Goal: Task Accomplishment & Management: Manage account settings

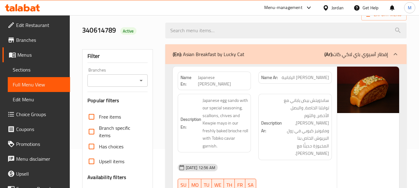
scroll to position [39, 0]
click at [328, 9] on icon at bounding box center [325, 8] width 7 height 7
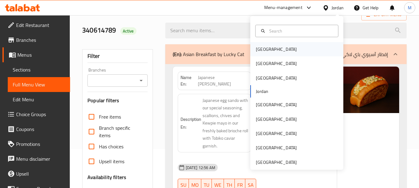
click at [261, 52] on div "[GEOGRAPHIC_DATA]" at bounding box center [276, 49] width 41 height 7
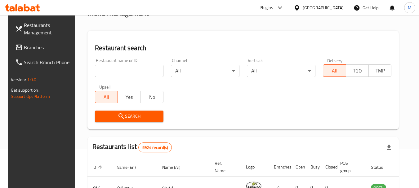
click at [139, 69] on input "search" at bounding box center [129, 71] width 69 height 12
paste input "DAR AL GHOUZI KITCHEN"
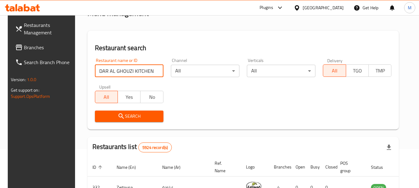
type input "DAR AL GHOUZI KITCHEN"
click at [118, 116] on icon "submit" at bounding box center [121, 116] width 7 height 7
click at [118, 116] on div at bounding box center [209, 94] width 419 height 188
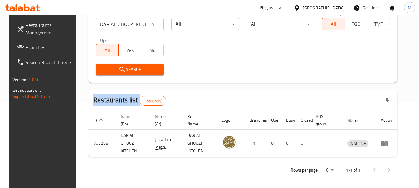
scroll to position [88, 0]
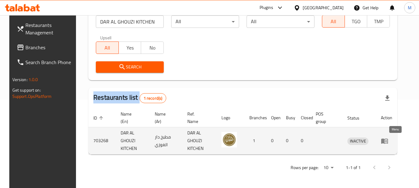
click at [388, 141] on icon "enhanced table" at bounding box center [384, 141] width 7 height 5
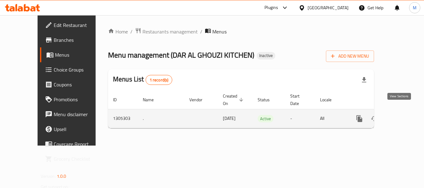
click at [400, 115] on icon "enhanced table" at bounding box center [403, 118] width 7 height 7
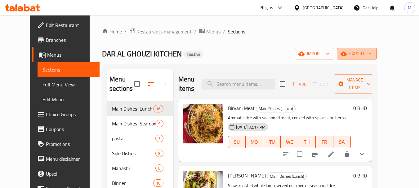
click at [372, 55] on span "export" at bounding box center [357, 54] width 30 height 8
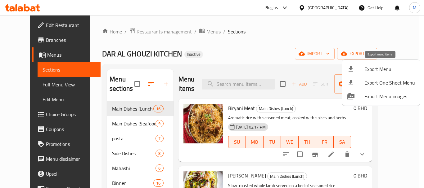
click at [371, 71] on span "Export Menu" at bounding box center [389, 68] width 51 height 7
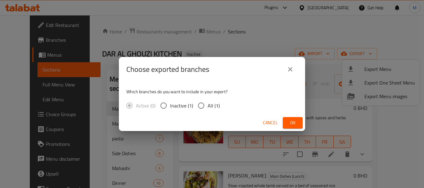
click at [200, 104] on input "All (1)" at bounding box center [200, 105] width 13 height 13
radio input "true"
click at [290, 125] on span "Ok" at bounding box center [292, 123] width 10 height 8
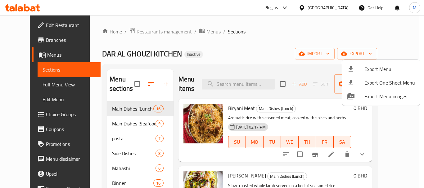
drag, startPoint x: 237, startPoint y: 50, endPoint x: 213, endPoint y: 157, distance: 109.4
click at [237, 50] on div at bounding box center [212, 94] width 424 height 188
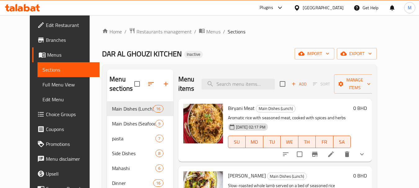
click at [196, 51] on div "DAR AL GHOUZI KITCHEN Inactive import export" at bounding box center [239, 53] width 275 height 11
click at [206, 29] on span "Menus" at bounding box center [213, 31] width 14 height 7
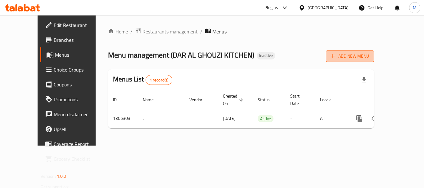
click at [369, 55] on span "Add New Menu" at bounding box center [350, 56] width 38 height 8
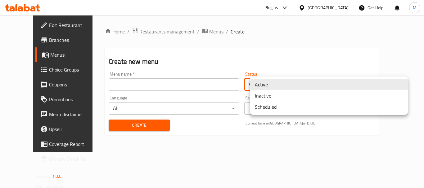
click at [268, 85] on body "​ Plugins Bahrain Get Help M Edit Restaurant Branches Menus Choice Groups Coupo…" at bounding box center [212, 101] width 424 height 173
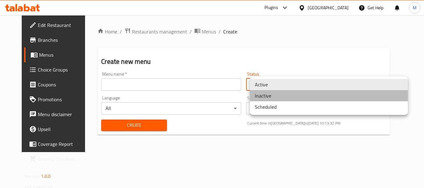
drag, startPoint x: 265, startPoint y: 97, endPoint x: 149, endPoint y: 84, distance: 116.4
click at [265, 97] on li "Inactive" at bounding box center [329, 95] width 158 height 11
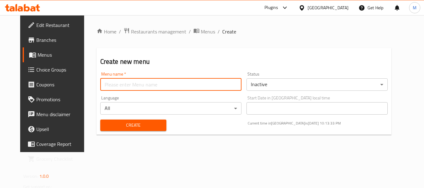
drag, startPoint x: 133, startPoint y: 85, endPoint x: 127, endPoint y: 90, distance: 8.1
click at [133, 85] on input "text" at bounding box center [170, 84] width 141 height 12
type input "Menu M"
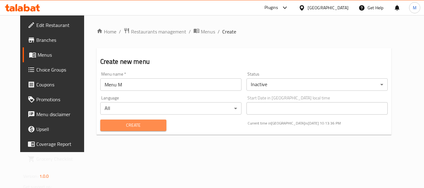
click at [123, 125] on span "Create" at bounding box center [133, 126] width 56 height 8
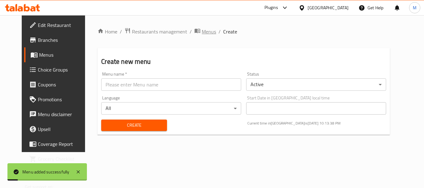
click at [202, 30] on span "Menus" at bounding box center [209, 31] width 14 height 7
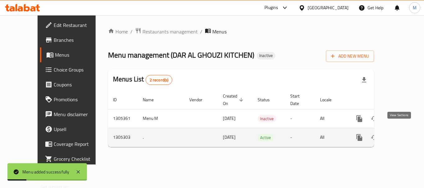
click at [400, 134] on icon "enhanced table" at bounding box center [403, 137] width 7 height 7
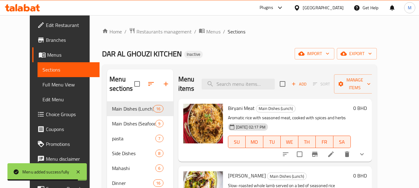
click at [42, 87] on span "Full Menu View" at bounding box center [68, 84] width 52 height 7
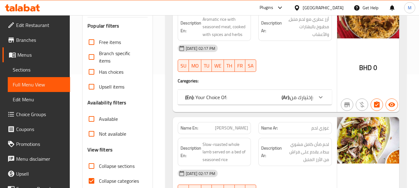
scroll to position [124, 0]
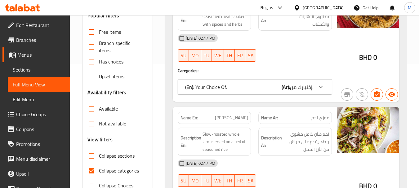
click at [117, 171] on span "Collapse categories" at bounding box center [119, 170] width 40 height 7
click at [99, 171] on input "Collapse categories" at bounding box center [91, 170] width 15 height 15
checkbox input "false"
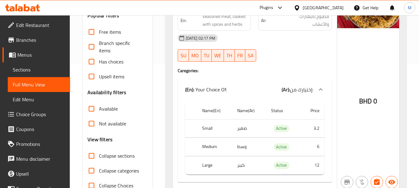
scroll to position [155, 0]
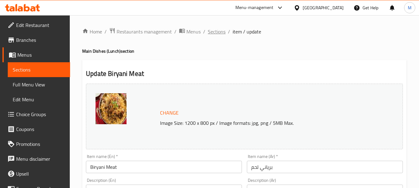
click at [221, 33] on span "Sections" at bounding box center [217, 31] width 18 height 7
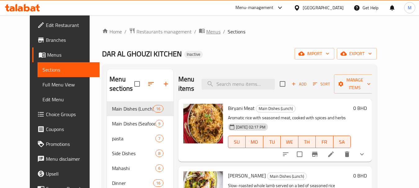
click at [206, 31] on span "Menus" at bounding box center [213, 31] width 14 height 7
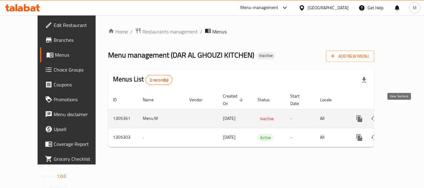
click at [400, 115] on icon "enhanced table" at bounding box center [403, 118] width 7 height 7
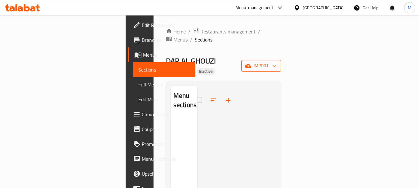
click at [276, 62] on span "import" at bounding box center [261, 66] width 30 height 8
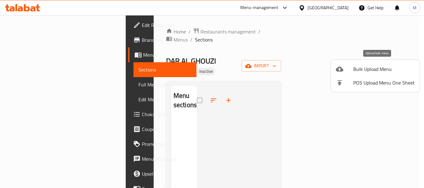
click at [360, 73] on span "Bulk Upload Menu" at bounding box center [383, 68] width 61 height 7
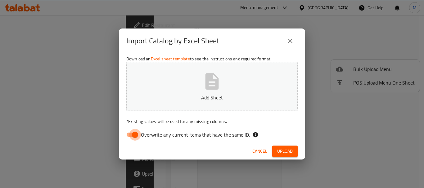
click at [133, 136] on input "Overwrite any current items that have the same ID." at bounding box center [134, 135] width 35 height 12
checkbox input "false"
click at [227, 83] on button "Add Sheet" at bounding box center [211, 86] width 171 height 49
click at [283, 150] on span "Upload" at bounding box center [285, 152] width 16 height 8
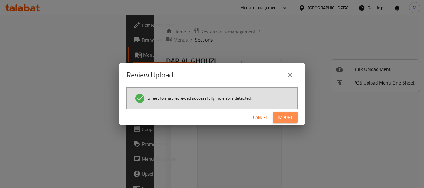
click at [283, 118] on span "Import" at bounding box center [285, 118] width 15 height 8
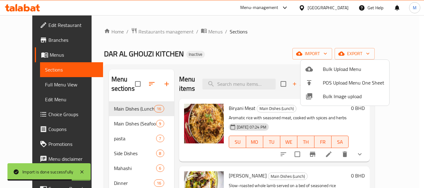
click at [111, 123] on div at bounding box center [212, 94] width 424 height 188
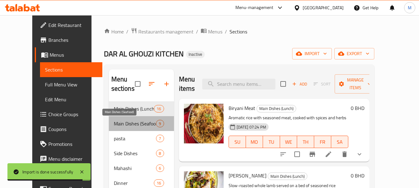
click at [114, 122] on span "Main Dishes (Seafood)" at bounding box center [135, 123] width 42 height 7
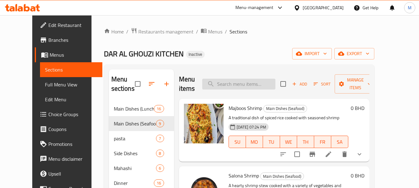
click at [259, 87] on input "search" at bounding box center [238, 84] width 73 height 11
paste input "حمسة آلو"
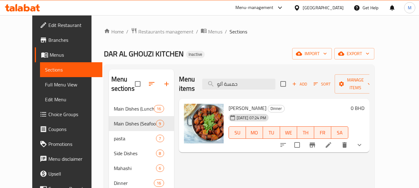
click at [235, 104] on span "Hamsa Aloo" at bounding box center [248, 108] width 38 height 9
copy h6 "Hamsa Aloo"
drag, startPoint x: 254, startPoint y: 81, endPoint x: 221, endPoint y: 79, distance: 33.5
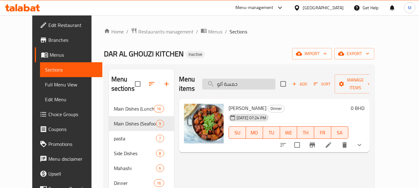
click at [221, 79] on input "حمسة آلو" at bounding box center [238, 84] width 73 height 11
paste input "Hamsa Aloo"
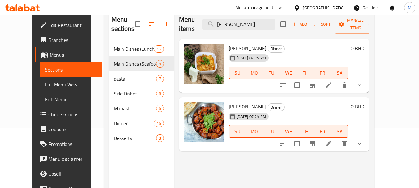
scroll to position [62, 0]
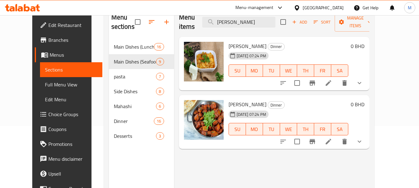
type input "Hamsa Aloo"
click at [363, 79] on icon "show more" at bounding box center [359, 82] width 7 height 7
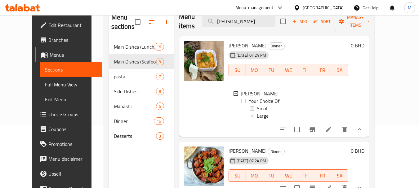
scroll to position [87, 0]
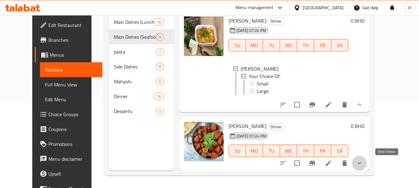
click at [363, 160] on icon "show more" at bounding box center [359, 163] width 7 height 7
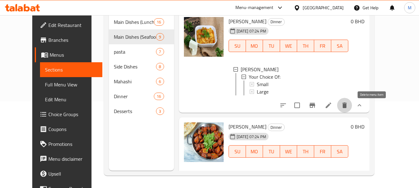
click at [348, 109] on icon "delete" at bounding box center [344, 105] width 7 height 7
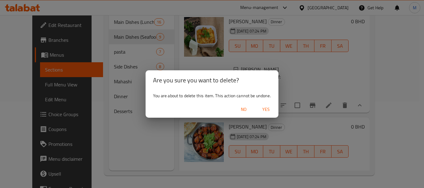
click at [271, 106] on span "Yes" at bounding box center [265, 110] width 15 height 8
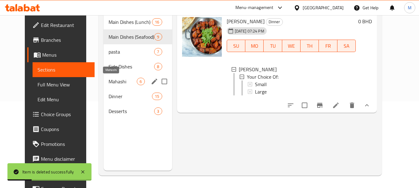
click at [109, 78] on span "Mahashi" at bounding box center [123, 81] width 28 height 7
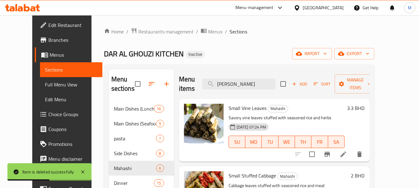
click at [45, 84] on span "Full Menu View" at bounding box center [71, 84] width 52 height 7
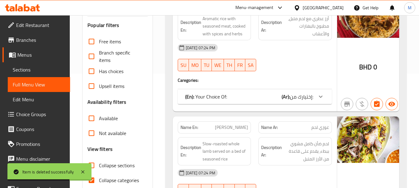
scroll to position [124, 0]
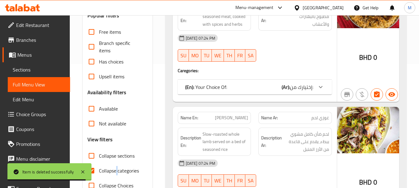
click at [117, 170] on span "Collapse categories" at bounding box center [119, 170] width 40 height 7
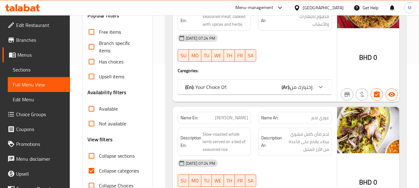
click at [122, 170] on span "Collapse categories" at bounding box center [119, 170] width 40 height 7
click at [99, 170] on input "Collapse categories" at bounding box center [91, 170] width 15 height 15
checkbox input "false"
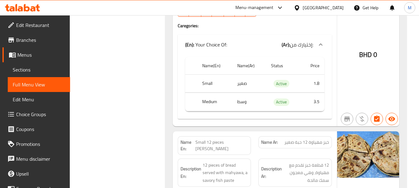
scroll to position [7070, 0]
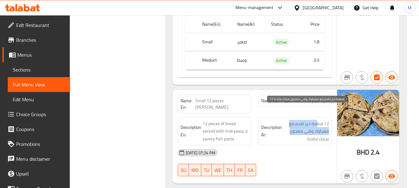
drag, startPoint x: 318, startPoint y: 112, endPoint x: 284, endPoint y: 115, distance: 34.2
click at [284, 120] on span "12 قطعة خبز تقدم مع مهياوة، وهي معجون سمك مالحة" at bounding box center [306, 131] width 46 height 23
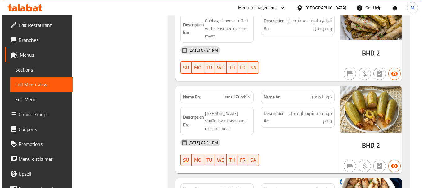
scroll to position [0, 0]
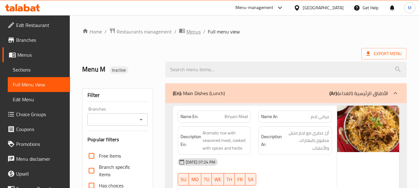
click at [198, 32] on span "Menus" at bounding box center [193, 31] width 14 height 7
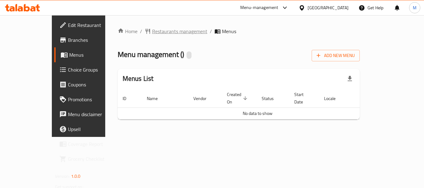
click at [162, 33] on span "Restaurants management" at bounding box center [179, 31] width 55 height 7
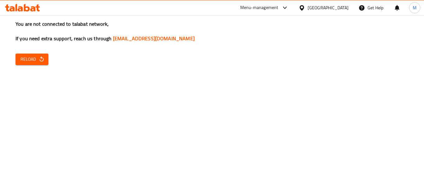
click at [27, 63] on span "Reload" at bounding box center [31, 60] width 23 height 8
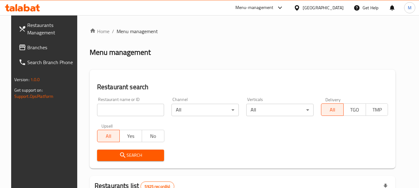
drag, startPoint x: 115, startPoint y: 107, endPoint x: 117, endPoint y: 147, distance: 40.0
click at [115, 107] on input "search" at bounding box center [130, 110] width 67 height 12
paste input "DAR AL GHOUZI KITCHEN"
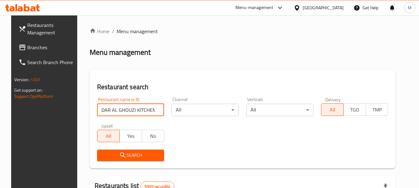
type input "DAR AL GHOUZI KITCHEN"
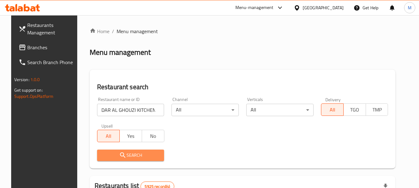
click at [125, 161] on button "Search" at bounding box center [130, 155] width 67 height 11
click at [125, 161] on div at bounding box center [209, 94] width 419 height 188
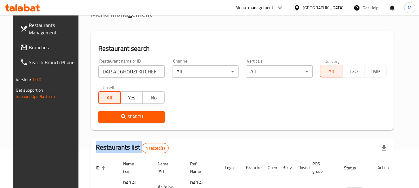
scroll to position [81, 0]
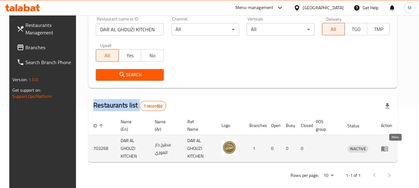
click at [388, 149] on icon "enhanced table" at bounding box center [384, 148] width 7 height 7
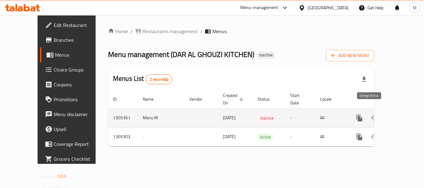
click at [366, 111] on button "enhanced table" at bounding box center [373, 118] width 15 height 15
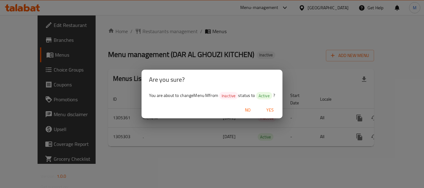
click at [269, 108] on span "Yes" at bounding box center [269, 110] width 15 height 8
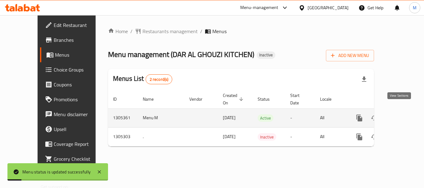
click at [400, 114] on icon "enhanced table" at bounding box center [403, 117] width 7 height 7
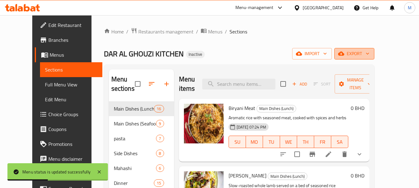
click at [369, 54] on icon "button" at bounding box center [367, 54] width 3 height 2
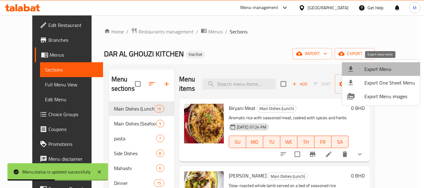
click at [383, 67] on span "Export Menu" at bounding box center [389, 68] width 51 height 7
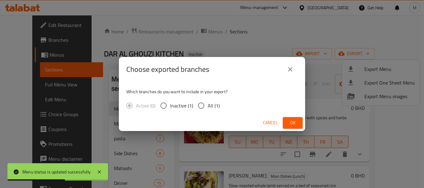
click at [211, 106] on span "All (1)" at bounding box center [213, 105] width 12 height 7
click at [207, 106] on input "All (1)" at bounding box center [200, 105] width 13 height 13
radio input "true"
click at [287, 124] on span "Ok" at bounding box center [292, 123] width 10 height 8
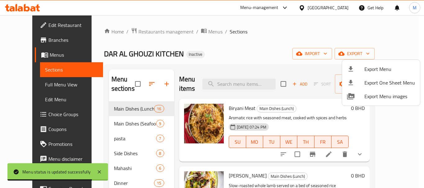
click at [193, 33] on div at bounding box center [212, 94] width 424 height 188
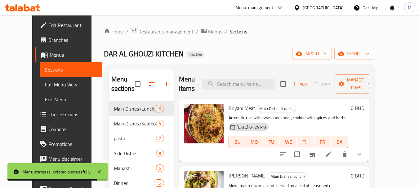
click at [208, 33] on span "Menus" at bounding box center [215, 31] width 14 height 7
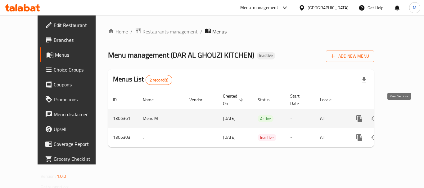
click at [400, 115] on icon "enhanced table" at bounding box center [403, 118] width 7 height 7
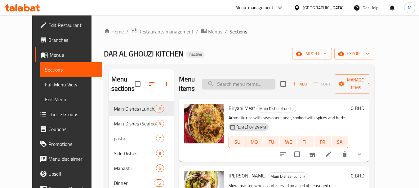
click at [230, 81] on input "search" at bounding box center [238, 84] width 73 height 11
paste input "Halab"
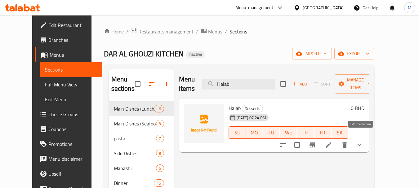
type input "Halab"
click at [331, 142] on icon at bounding box center [329, 145] width 6 height 6
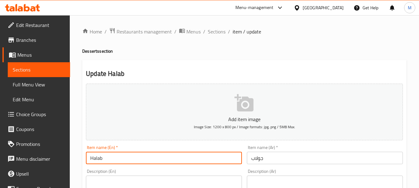
drag, startPoint x: 109, startPoint y: 158, endPoint x: 78, endPoint y: 162, distance: 31.0
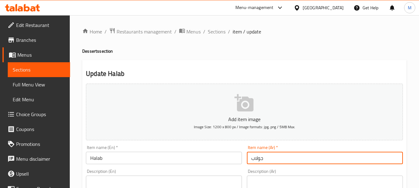
drag, startPoint x: 253, startPoint y: 157, endPoint x: 243, endPoint y: 157, distance: 9.9
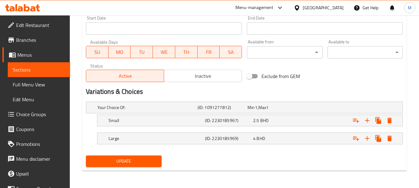
scroll to position [47, 0]
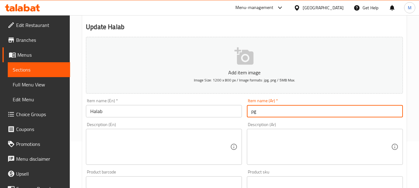
type input "p"
type input "حلاب"
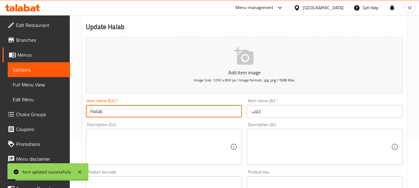
drag, startPoint x: 109, startPoint y: 112, endPoint x: 84, endPoint y: 112, distance: 25.1
click at [84, 112] on div "Item name (En)   * Halab Item name (En) *" at bounding box center [163, 108] width 161 height 24
click at [274, 114] on input "حلاب" at bounding box center [325, 111] width 156 height 12
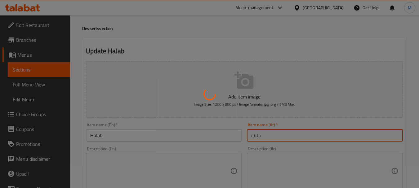
scroll to position [0, 0]
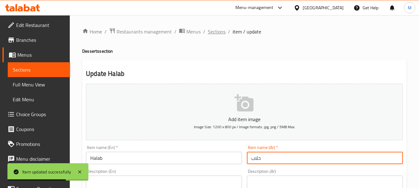
click at [211, 32] on span "Sections" at bounding box center [217, 31] width 18 height 7
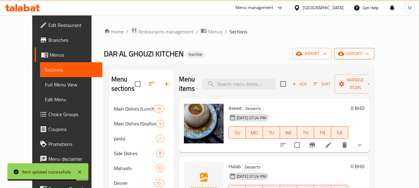
click at [369, 54] on span "export" at bounding box center [354, 54] width 30 height 8
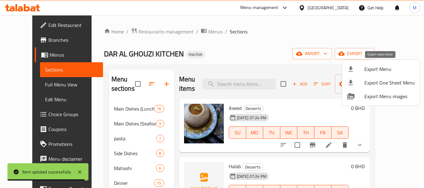
click at [381, 72] on span "Export Menu" at bounding box center [389, 68] width 51 height 7
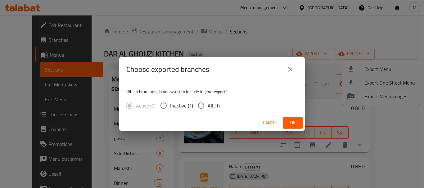
click at [199, 106] on input "All (1)" at bounding box center [200, 105] width 13 height 13
radio input "true"
click at [294, 121] on span "Ok" at bounding box center [292, 123] width 10 height 8
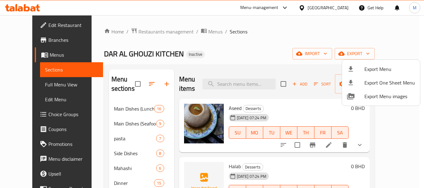
click at [214, 65] on div at bounding box center [212, 94] width 424 height 188
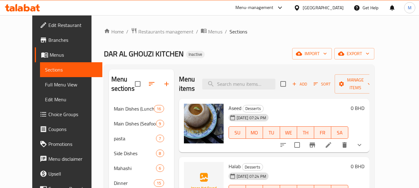
click at [45, 86] on span "Full Menu View" at bounding box center [71, 84] width 52 height 7
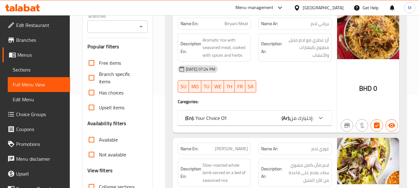
scroll to position [155, 0]
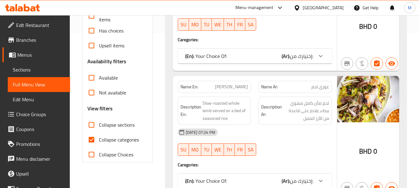
click at [111, 141] on span "Collapse categories" at bounding box center [119, 139] width 40 height 7
click at [99, 141] on input "Collapse categories" at bounding box center [91, 139] width 15 height 15
checkbox input "false"
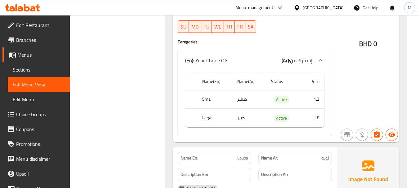
scroll to position [0, 0]
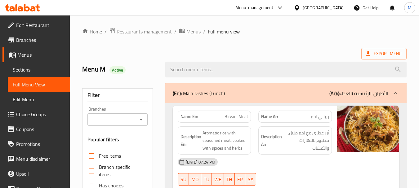
click at [189, 34] on span "Menus" at bounding box center [193, 31] width 14 height 7
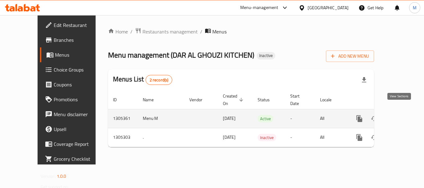
click at [396, 111] on link "enhanced table" at bounding box center [403, 118] width 15 height 15
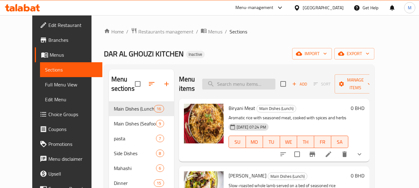
click at [253, 86] on input "search" at bounding box center [238, 84] width 73 height 11
type input "j"
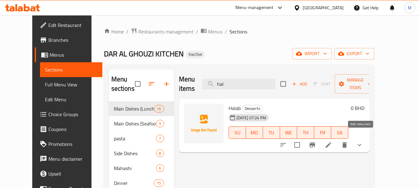
type input "hal"
click at [332, 141] on icon at bounding box center [328, 144] width 7 height 7
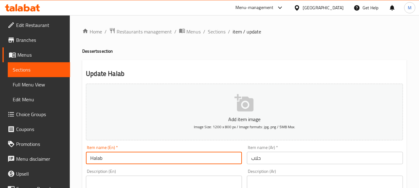
drag, startPoint x: 105, startPoint y: 160, endPoint x: 108, endPoint y: 162, distance: 4.2
paste input "Gulab Jamun"
click at [109, 159] on input "Gulab Jamun" at bounding box center [164, 158] width 156 height 12
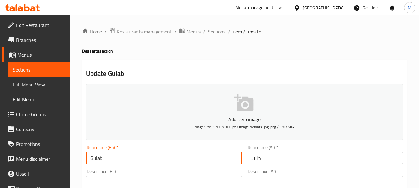
type input "Gulab"
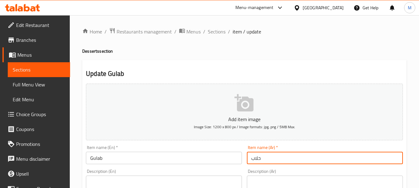
click at [261, 160] on input "حلاب" at bounding box center [325, 158] width 156 height 12
click at [262, 161] on input "حلاب" at bounding box center [325, 158] width 156 height 12
type input "ح"
type input "جلاب"
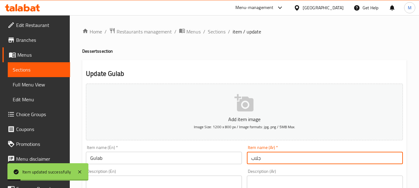
click at [135, 160] on input "Gulab" at bounding box center [164, 158] width 156 height 12
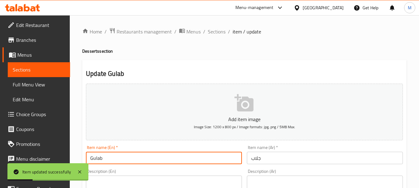
click at [217, 31] on span "Sections" at bounding box center [217, 31] width 18 height 7
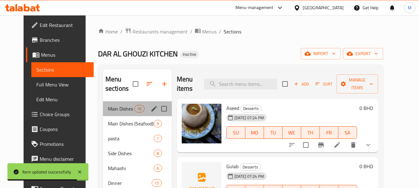
click at [123, 113] on div "Main Dishes (Lunch) 16" at bounding box center [137, 108] width 69 height 15
click at [119, 128] on div "Main Dishes (Seafood) 9" at bounding box center [137, 123] width 69 height 15
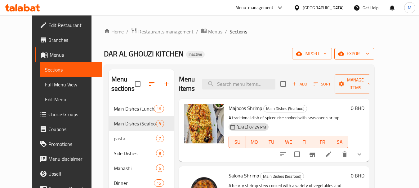
click at [369, 56] on span "export" at bounding box center [354, 54] width 30 height 8
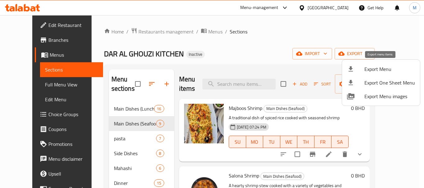
click at [358, 69] on div at bounding box center [355, 68] width 17 height 7
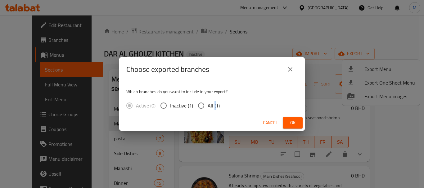
click at [214, 109] on span "All (1)" at bounding box center [213, 105] width 12 height 7
click at [202, 106] on input "All (1)" at bounding box center [200, 105] width 13 height 13
radio input "true"
click at [289, 124] on span "Ok" at bounding box center [292, 123] width 10 height 8
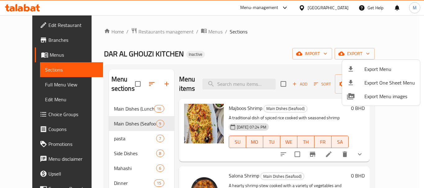
click at [233, 79] on div at bounding box center [212, 94] width 424 height 188
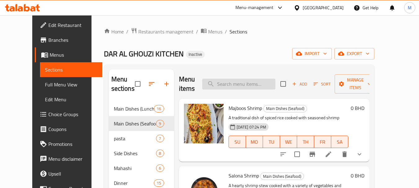
click at [236, 85] on input "search" at bounding box center [238, 84] width 73 height 11
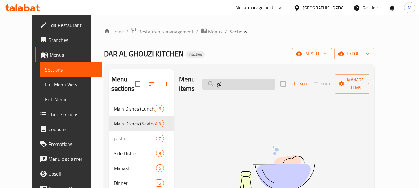
type input "ت"
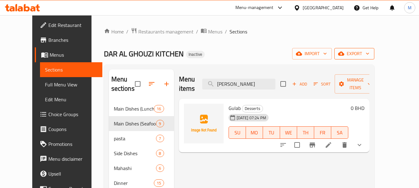
type input "gula"
click at [369, 53] on span "export" at bounding box center [354, 54] width 30 height 8
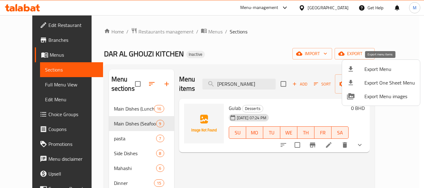
click at [375, 64] on li "Export Menu" at bounding box center [381, 69] width 78 height 14
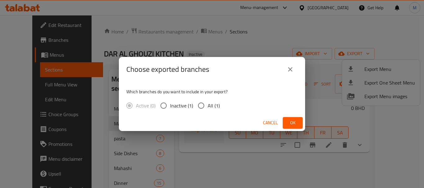
click at [208, 109] on span "All (1)" at bounding box center [213, 105] width 12 height 7
click at [207, 110] on input "All (1)" at bounding box center [200, 105] width 13 height 13
radio input "true"
drag, startPoint x: 290, startPoint y: 123, endPoint x: 245, endPoint y: 153, distance: 54.2
click at [288, 126] on span "Ok" at bounding box center [292, 123] width 10 height 8
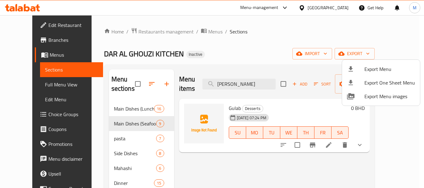
click at [110, 109] on div at bounding box center [212, 94] width 424 height 188
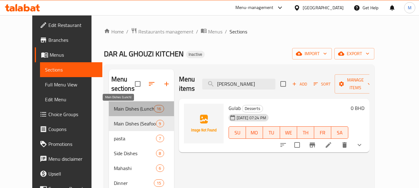
click at [114, 109] on span "Main Dishes (Lunch)" at bounding box center [134, 108] width 40 height 7
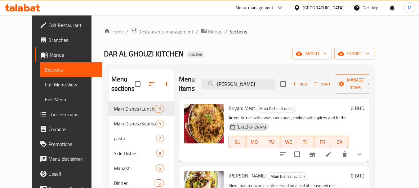
click at [48, 22] on span "Edit Restaurant" at bounding box center [72, 24] width 49 height 7
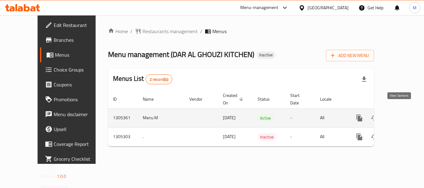
click at [400, 114] on icon "enhanced table" at bounding box center [403, 117] width 7 height 7
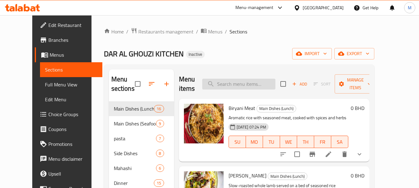
click at [256, 88] on input "search" at bounding box center [238, 84] width 73 height 11
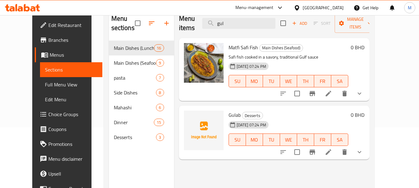
scroll to position [62, 0]
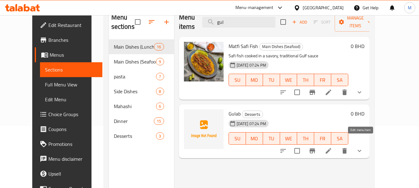
type input "gul"
click at [331, 148] on icon at bounding box center [329, 151] width 6 height 6
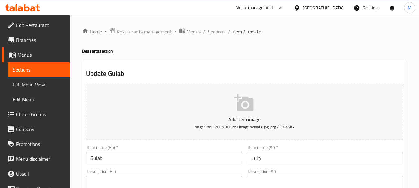
click at [217, 34] on span "Sections" at bounding box center [217, 31] width 18 height 7
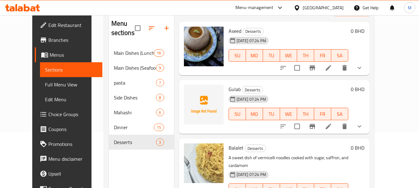
scroll to position [62, 0]
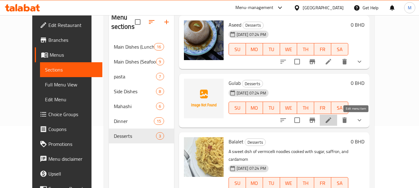
click at [331, 122] on icon at bounding box center [329, 121] width 6 height 6
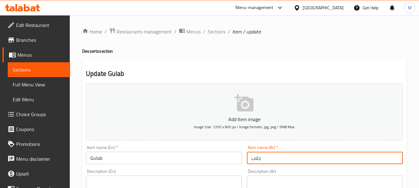
drag, startPoint x: 267, startPoint y: 159, endPoint x: 242, endPoint y: 160, distance: 25.4
paste input "لاب"
type input "جولاب"
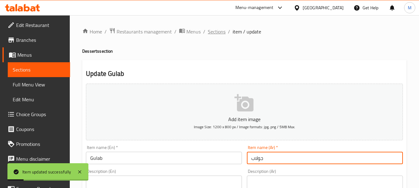
click at [218, 32] on span "Sections" at bounding box center [217, 31] width 18 height 7
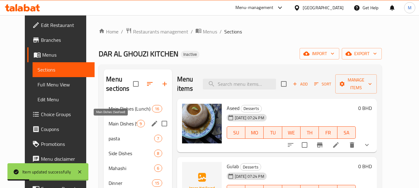
click at [125, 122] on span "Main Dishes (Seafood)" at bounding box center [123, 123] width 28 height 7
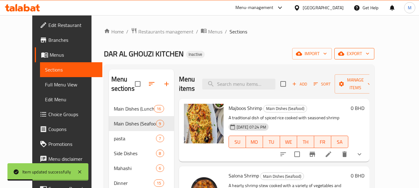
click at [369, 57] on span "export" at bounding box center [354, 54] width 30 height 8
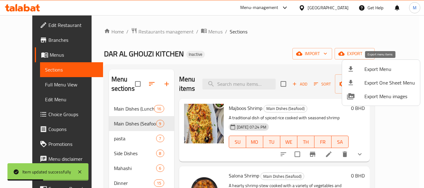
click at [366, 69] on span "Export Menu" at bounding box center [389, 68] width 51 height 7
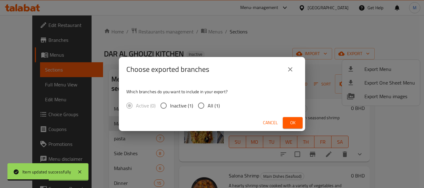
click at [209, 106] on span "All (1)" at bounding box center [213, 105] width 12 height 7
click at [207, 106] on input "All (1)" at bounding box center [200, 105] width 13 height 13
radio input "true"
drag, startPoint x: 293, startPoint y: 121, endPoint x: 254, endPoint y: 101, distance: 44.0
click at [293, 121] on span "Ok" at bounding box center [292, 123] width 10 height 8
